Goal: Check status: Check status

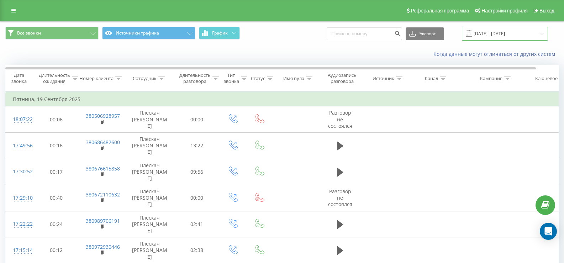
click at [496, 33] on input "[DATE] - [DATE]" at bounding box center [505, 34] width 86 height 14
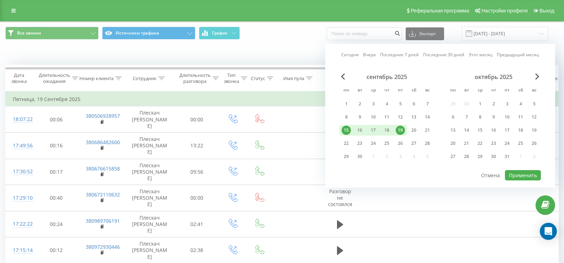
click at [403, 131] on div "19" at bounding box center [400, 130] width 9 height 9
click at [349, 143] on div "22" at bounding box center [346, 143] width 9 height 9
click at [519, 177] on button "Применить" at bounding box center [523, 175] width 36 height 10
type input "[DATE] - [DATE]"
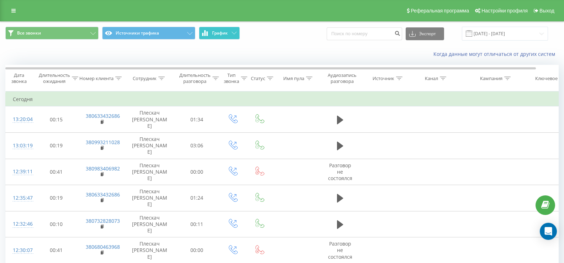
click at [220, 31] on span "График" at bounding box center [220, 33] width 16 height 5
